Goal: Find specific page/section: Find specific page/section

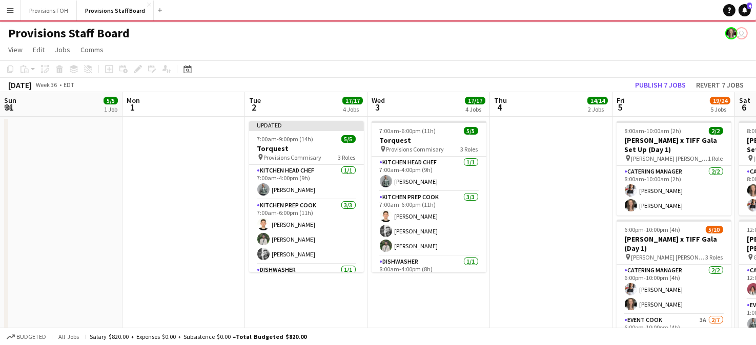
scroll to position [0, 324]
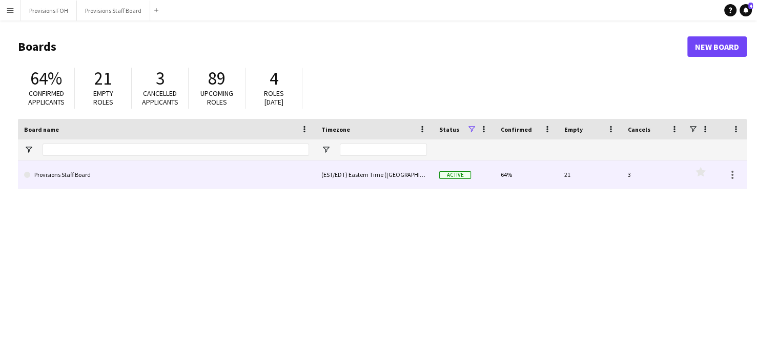
click at [79, 178] on link "Provisions Staff Board" at bounding box center [166, 174] width 285 height 29
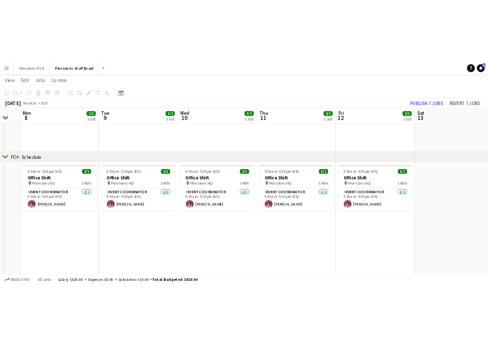
scroll to position [0, 350]
